Goal: Navigation & Orientation: Find specific page/section

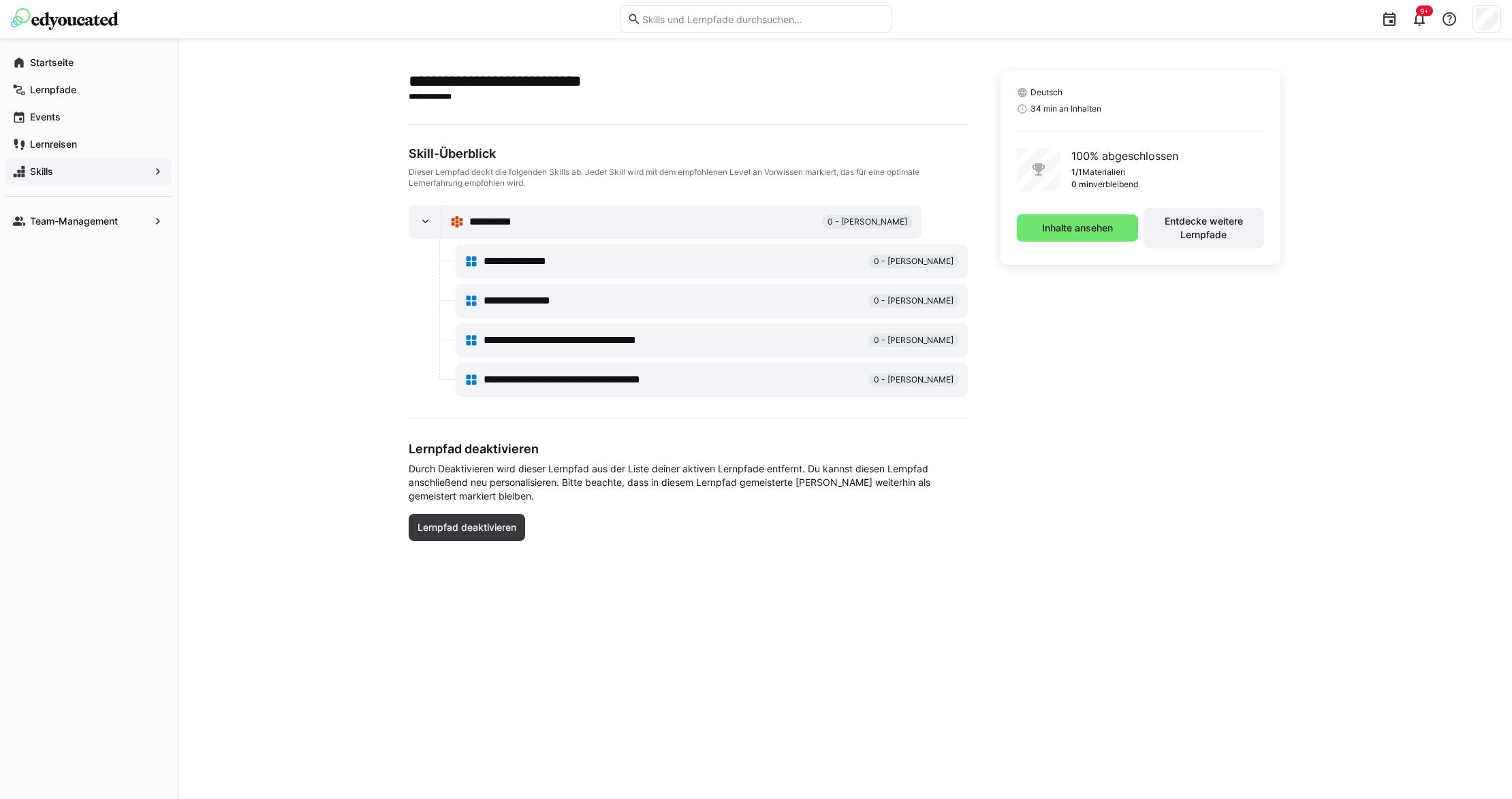
click at [103, 163] on div "Skills" at bounding box center [89, 171] width 166 height 28
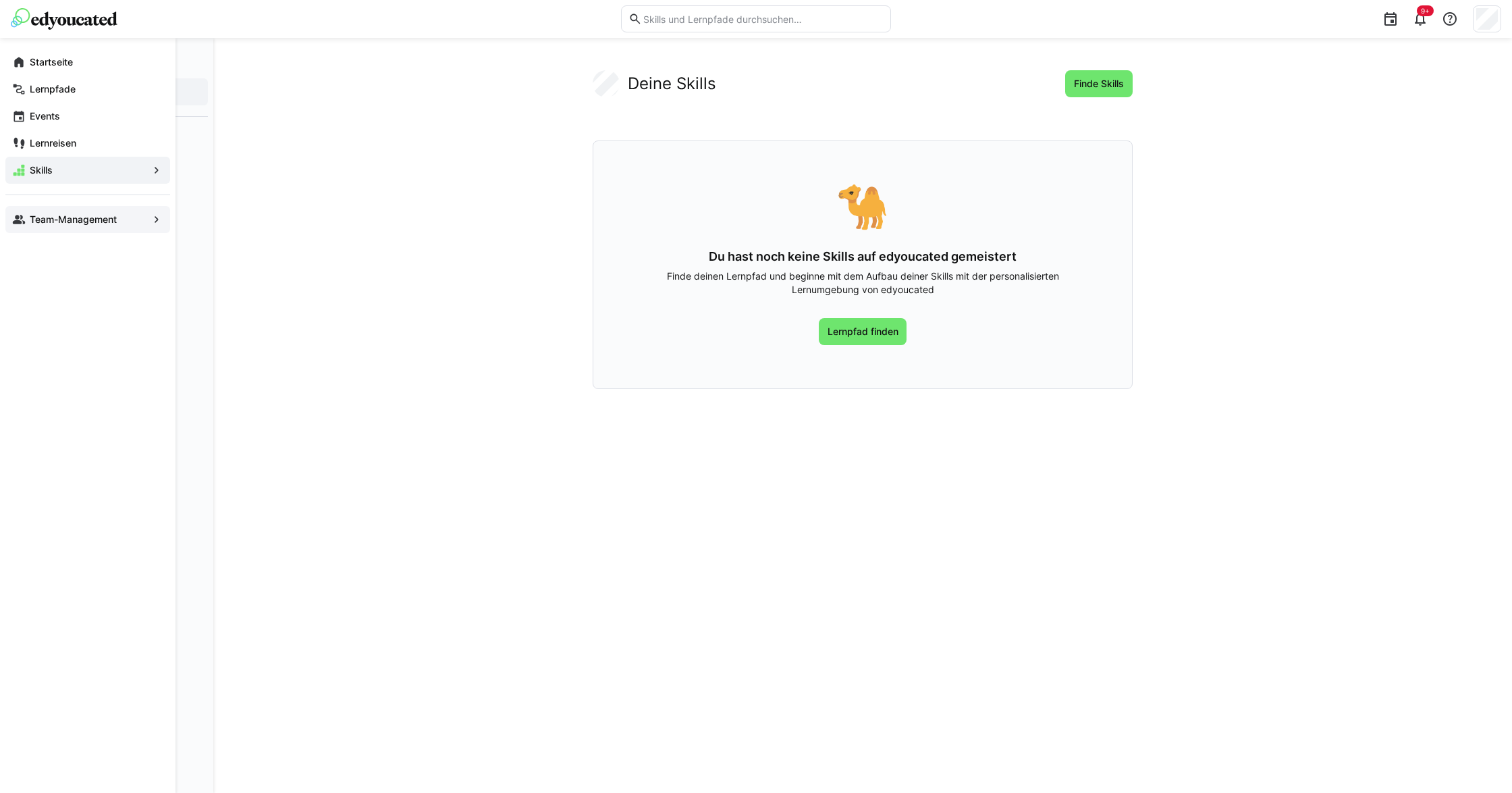
click at [0, 0] on app-navigation-label "Team-Management" at bounding box center [0, 0] width 0 height 0
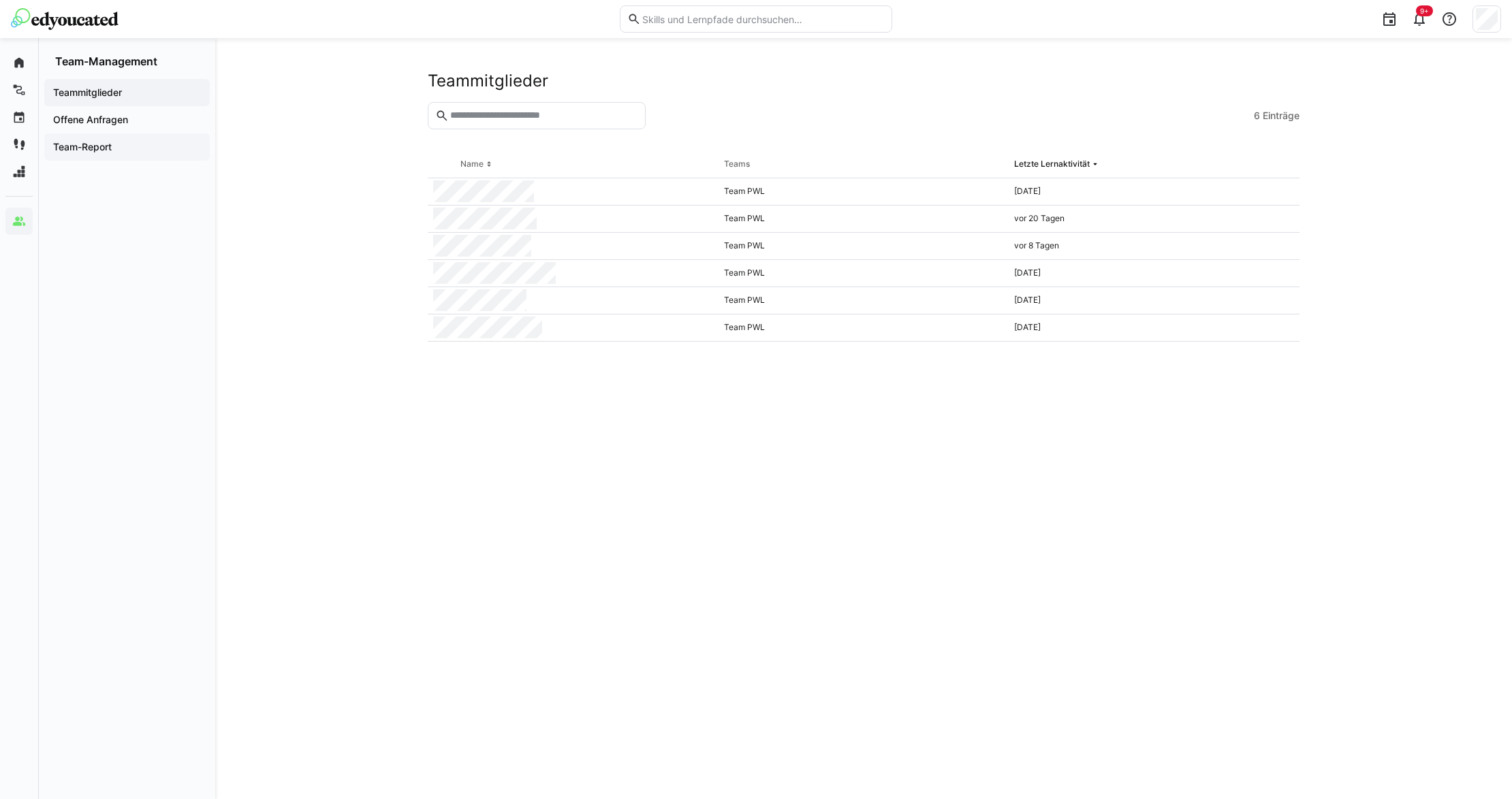
click at [132, 153] on span "Team-Report" at bounding box center [127, 147] width 152 height 14
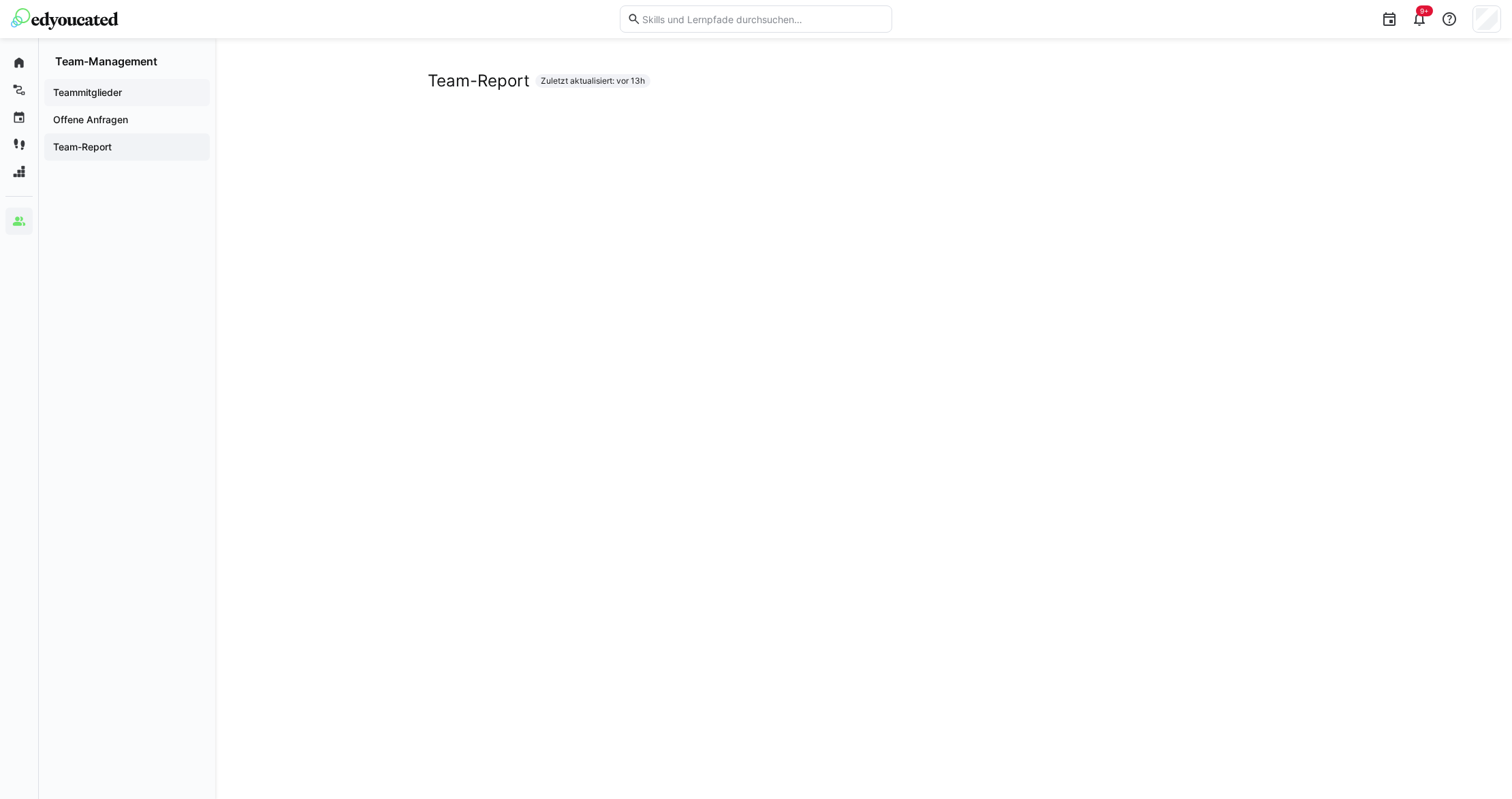
click at [120, 86] on span "Teammitglieder" at bounding box center [127, 92] width 152 height 14
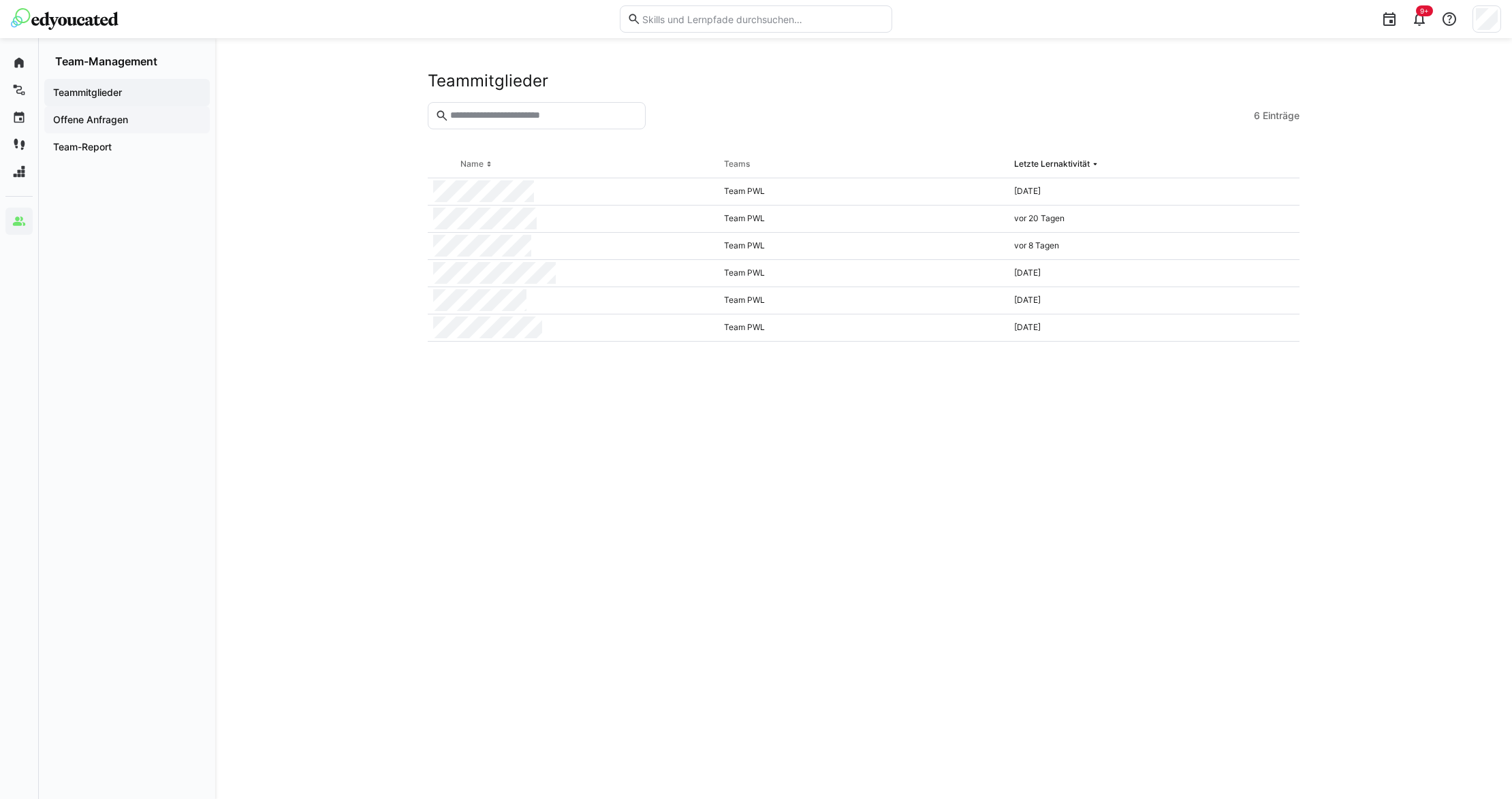
click at [135, 125] on span "Offene Anfragen" at bounding box center [127, 120] width 152 height 14
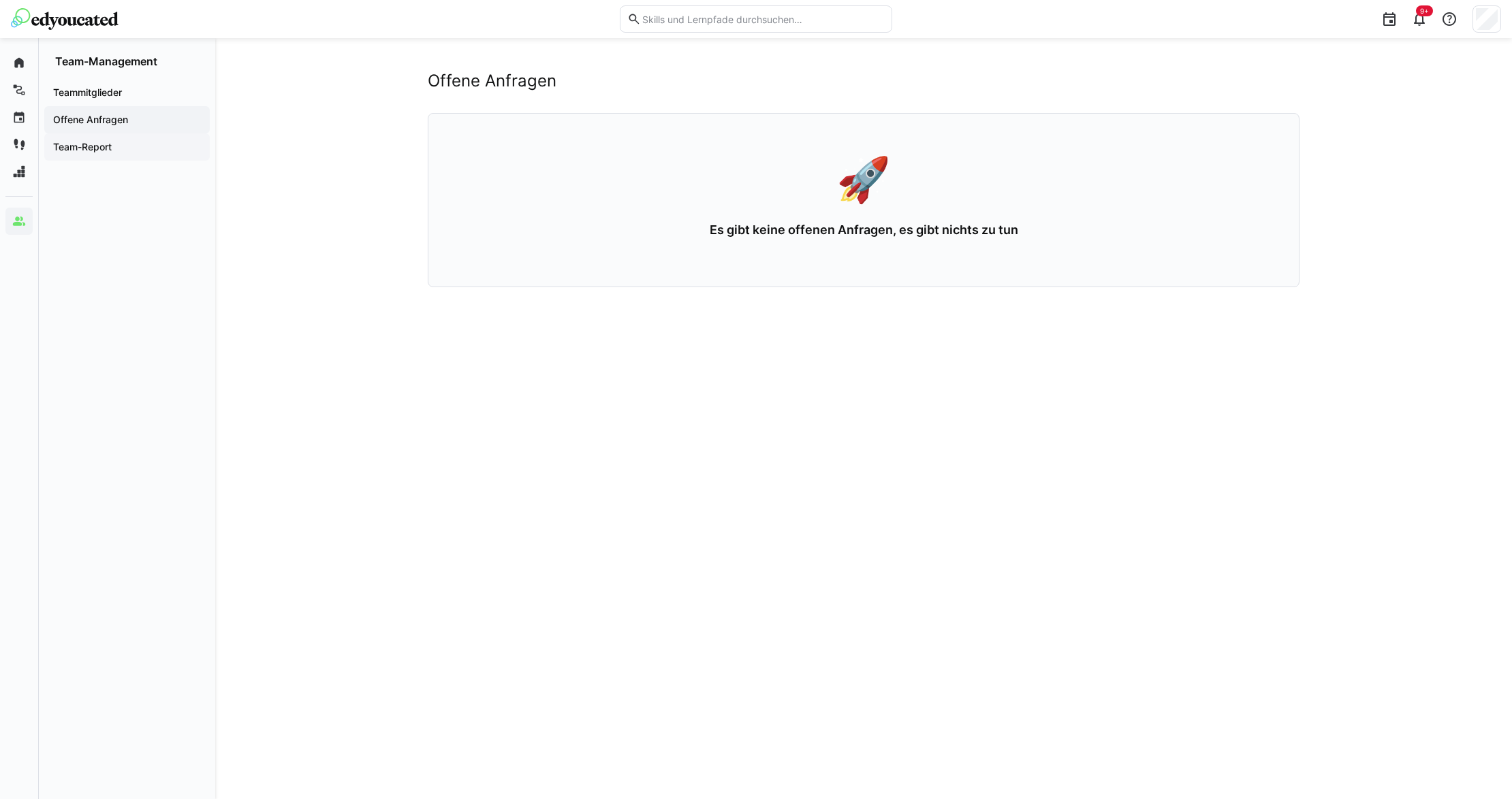
click at [152, 158] on div "Team-Report" at bounding box center [127, 148] width 165 height 28
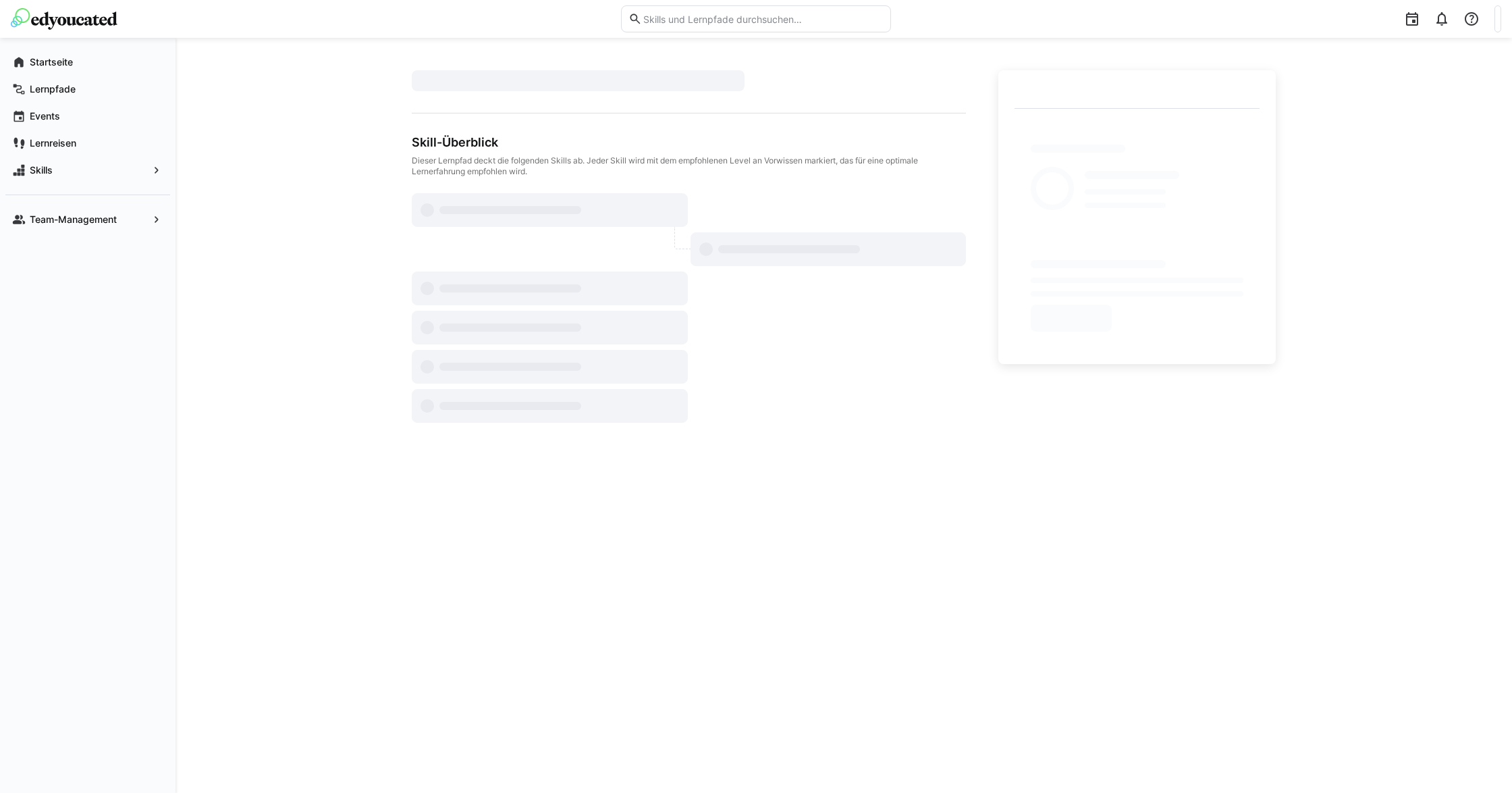
drag, startPoint x: 940, startPoint y: 608, endPoint x: 941, endPoint y: 684, distance: 76.0
click at [941, 684] on app-learning-path-details-component "​ Skill-Überblick Dieser Lernpfad deckt die folgenden Skills ab. Jeder Skill wi…" at bounding box center [843, 415] width 864 height 690
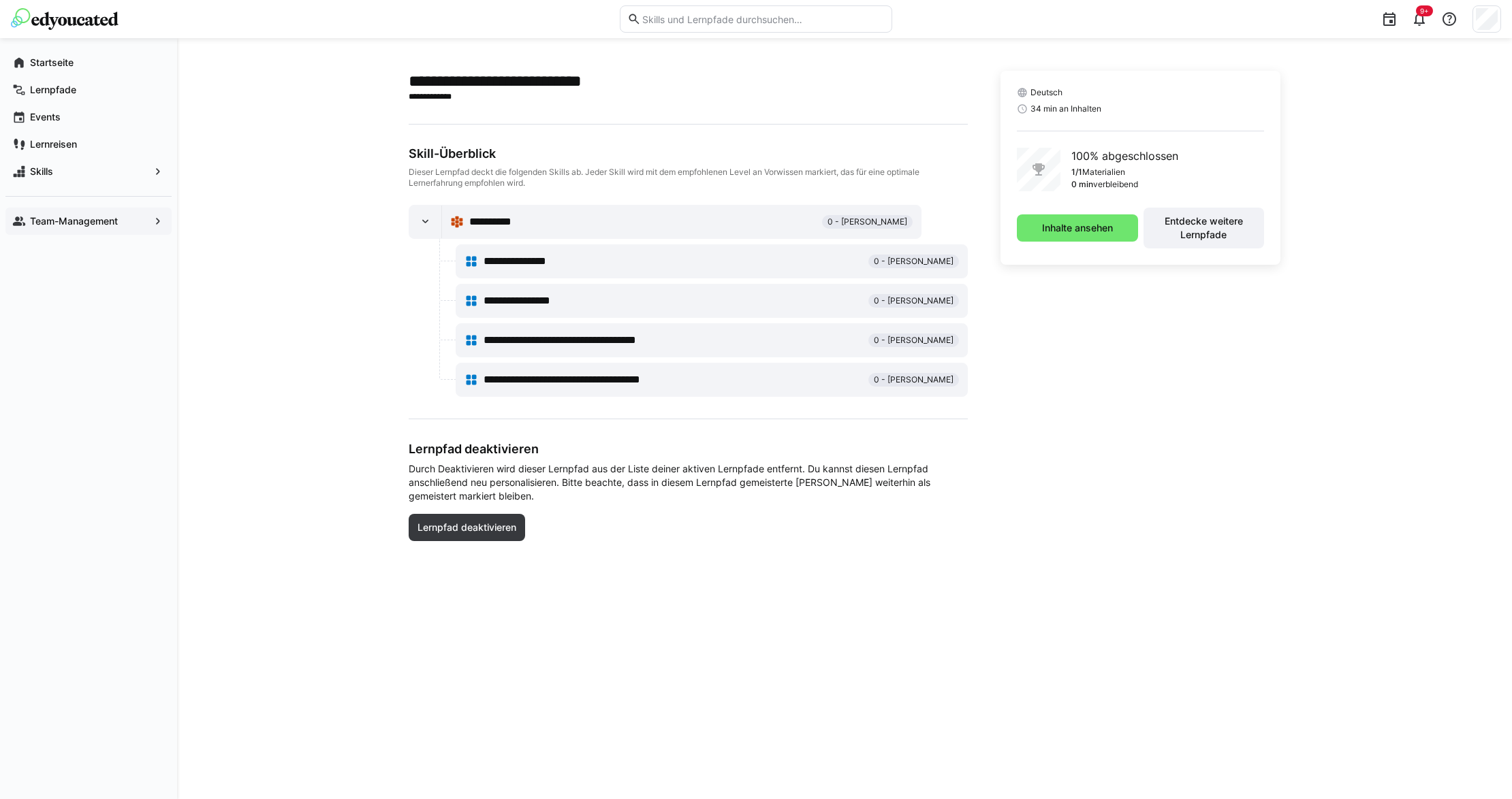
click at [0, 0] on app-navigation-label "Team-Management" at bounding box center [0, 0] width 0 height 0
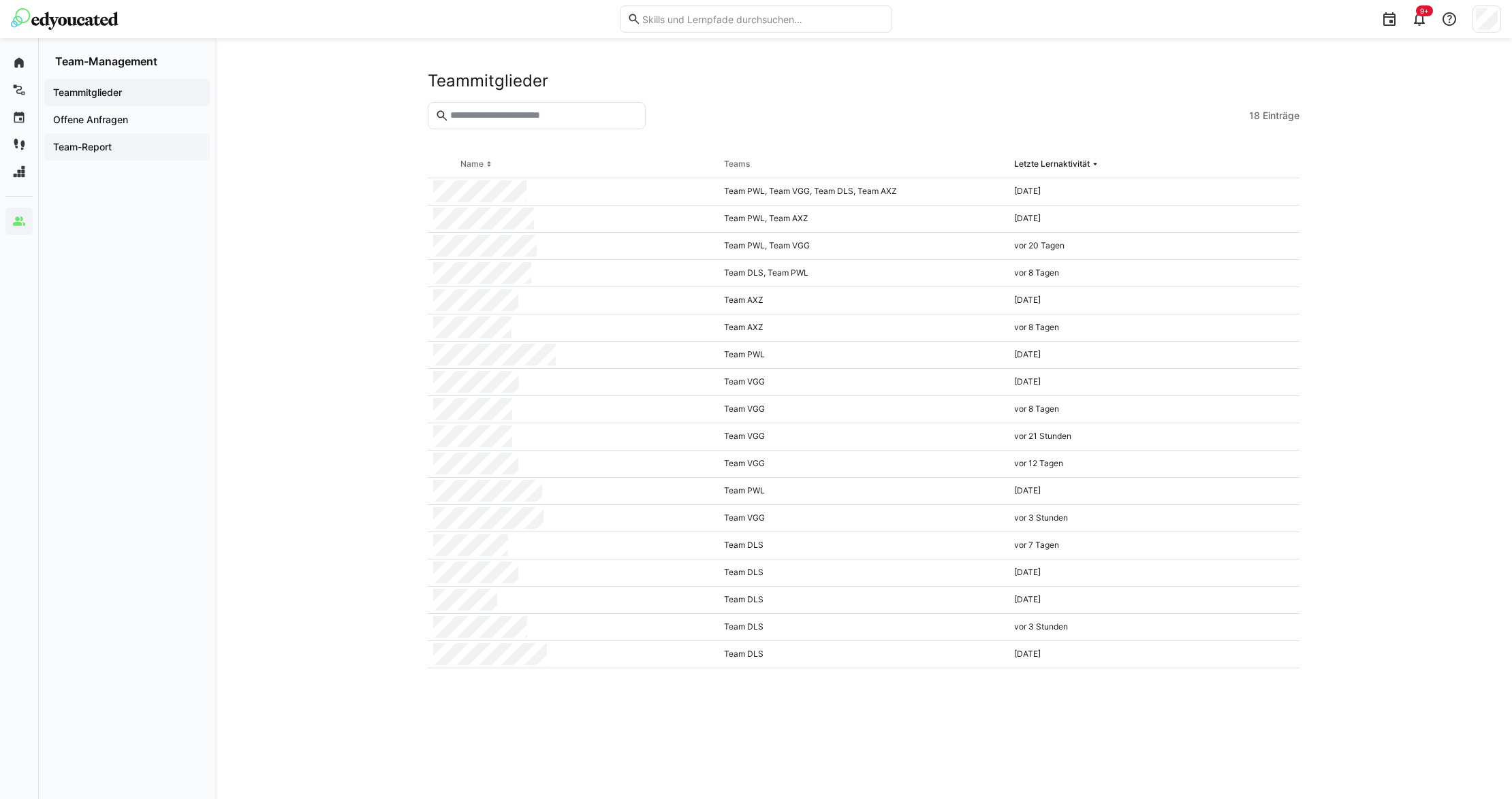
click at [126, 146] on span "Team-Report" at bounding box center [127, 147] width 152 height 14
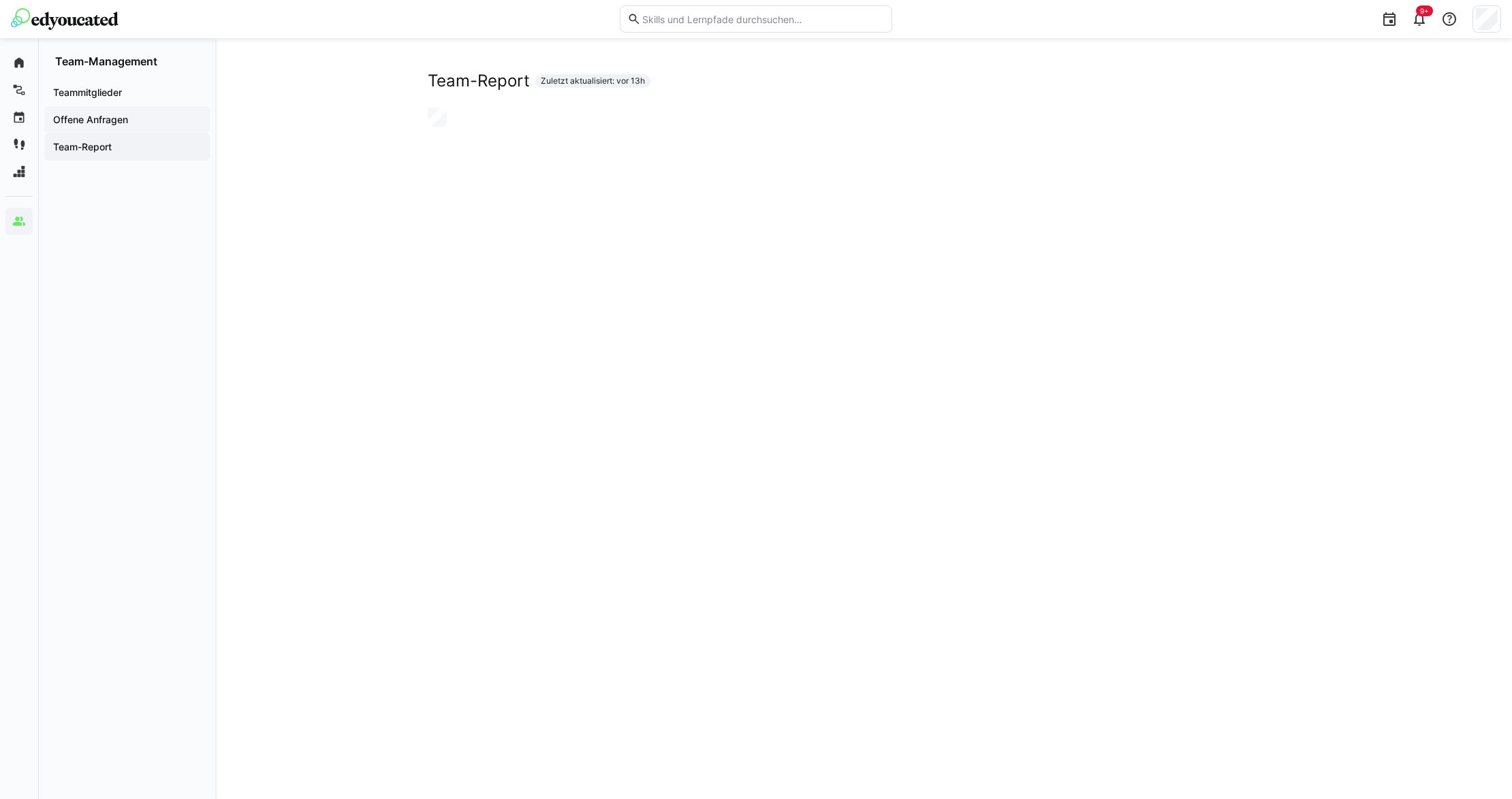
click at [120, 113] on span "Offene Anfragen" at bounding box center [127, 120] width 152 height 14
click at [117, 161] on div "Teammitglieder Offene Anfragen Team-Report" at bounding box center [126, 119] width 176 height 103
click at [118, 157] on div "Team-Report" at bounding box center [127, 148] width 165 height 28
click at [98, 86] on span "Teammitglieder" at bounding box center [127, 92] width 152 height 14
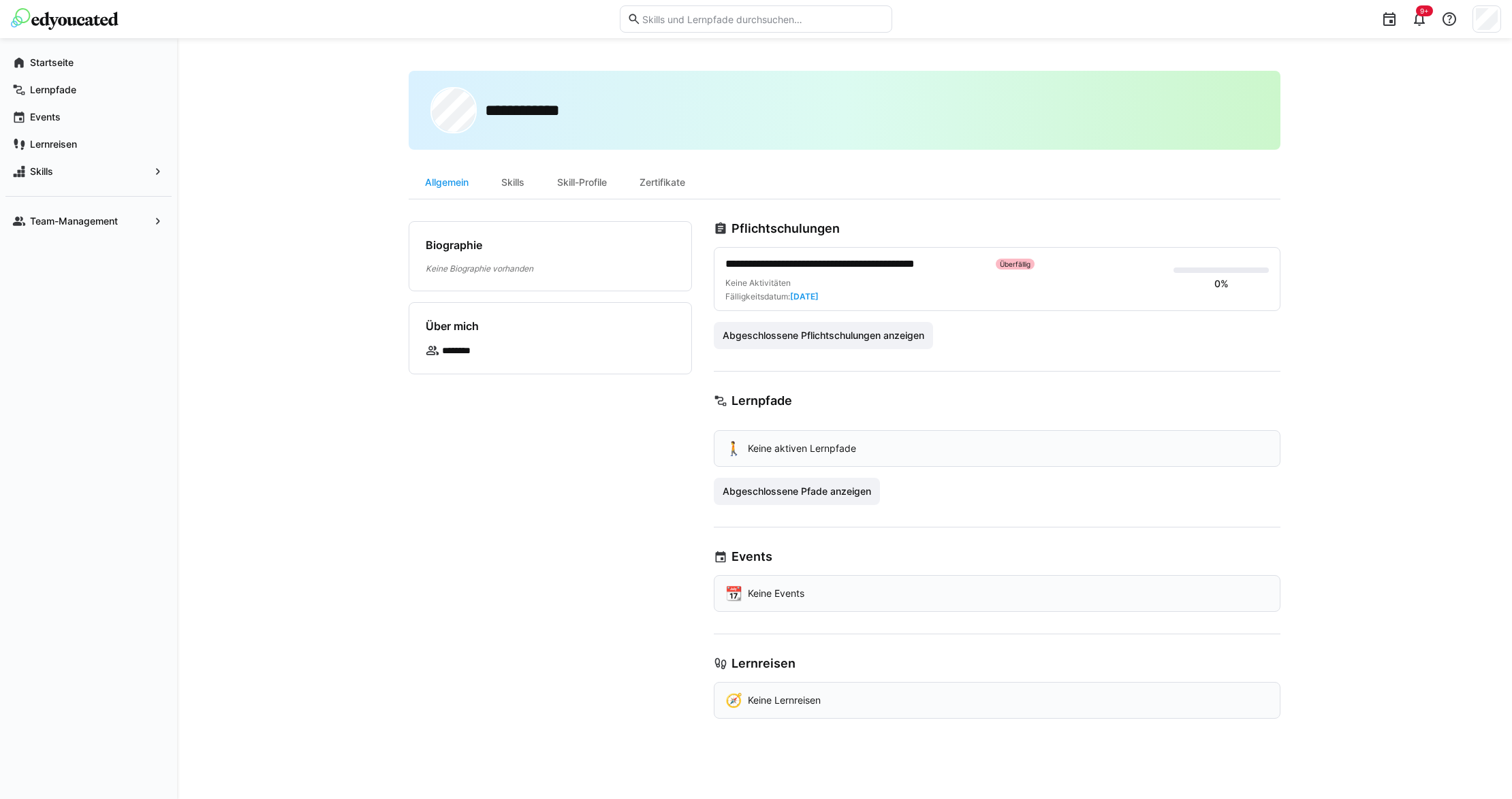
click at [439, 476] on div "Biographie [PERSON_NAME] Biographie vorhanden Über mich ********" at bounding box center [550, 470] width 284 height 498
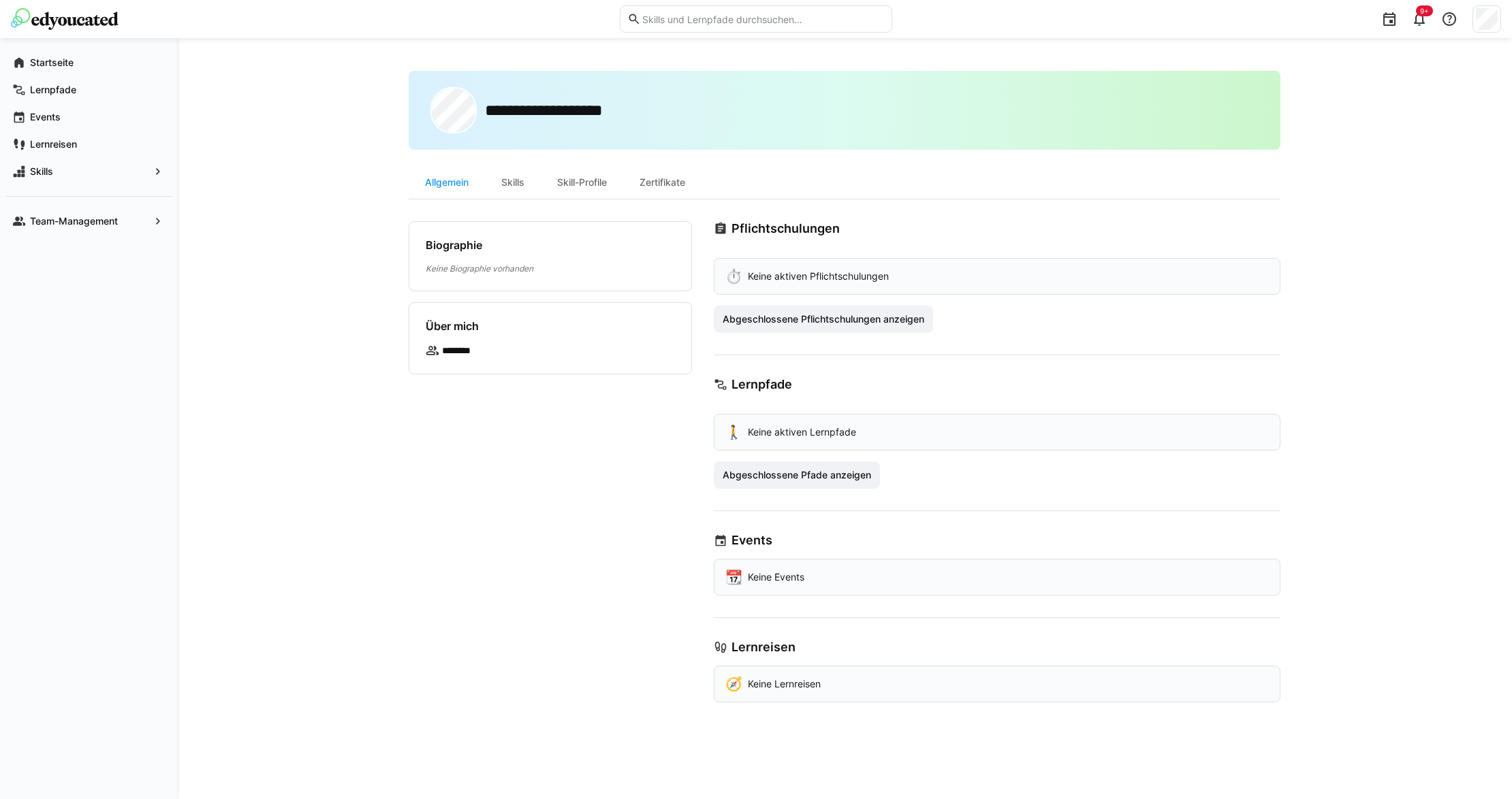
click at [386, 551] on div "**********" at bounding box center [845, 418] width 1335 height 761
